Goal: Find specific page/section: Find specific page/section

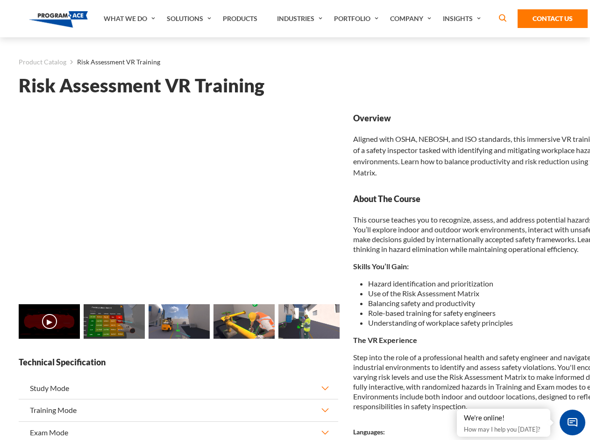
click at [190, 19] on link "Solutions" at bounding box center [190, 18] width 56 height 37
click at [0, 0] on div "AI & Computer Vision Solutions Computer Vision Quality Control AI tools for fas…" at bounding box center [0, 0] width 0 height 0
click at [0, 0] on div "AI & Computer Vision Solutions Virtual Training Solutions Virtual Tour Solution…" at bounding box center [0, 0] width 0 height 0
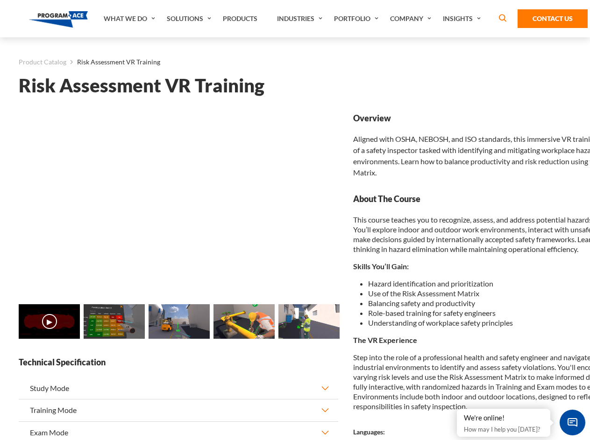
click at [0, 0] on div "AI & Computer Vision Solutions Virtual Training Solutions Virtual Tour Solution…" at bounding box center [0, 0] width 0 height 0
click at [0, 0] on div "AI & Computer Vision Solutions Computer Vision Quality Control AI tools for fas…" at bounding box center [0, 0] width 0 height 0
